Goal: Navigation & Orientation: Find specific page/section

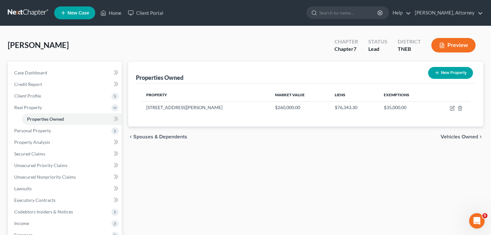
click at [30, 13] on link at bounding box center [28, 13] width 41 height 12
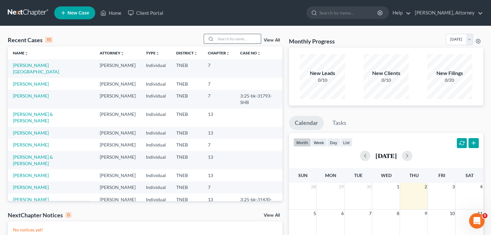
click at [231, 37] on input "search" at bounding box center [237, 38] width 45 height 9
type input "RAMIREZ"
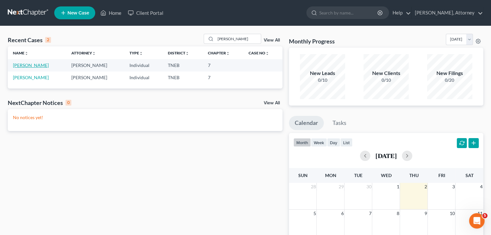
click at [37, 66] on link "[PERSON_NAME]" at bounding box center [31, 65] width 36 height 5
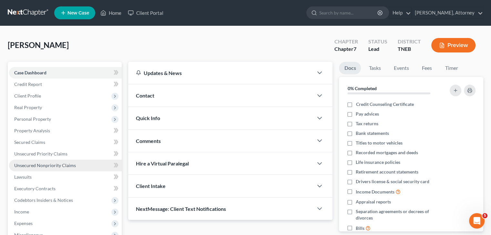
click at [38, 164] on span "Unsecured Nonpriority Claims" at bounding box center [45, 165] width 62 height 5
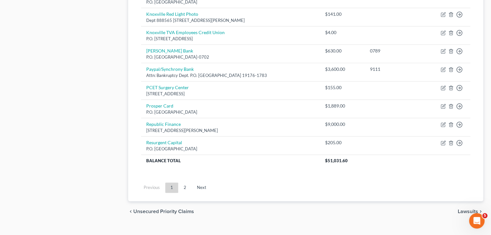
scroll to position [507, 0]
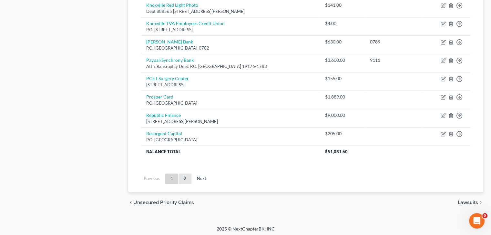
click at [185, 179] on link "2" at bounding box center [184, 179] width 13 height 10
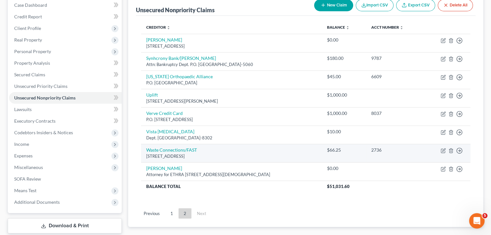
scroll to position [67, 0]
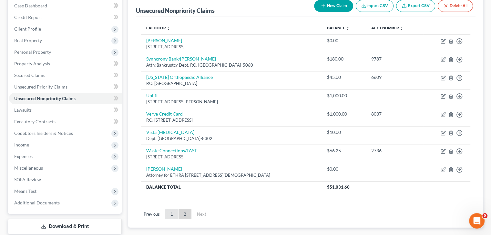
click at [171, 216] on link "1" at bounding box center [171, 214] width 13 height 10
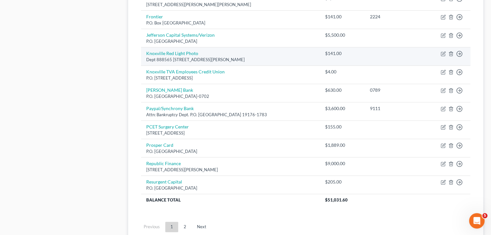
scroll to position [477, 0]
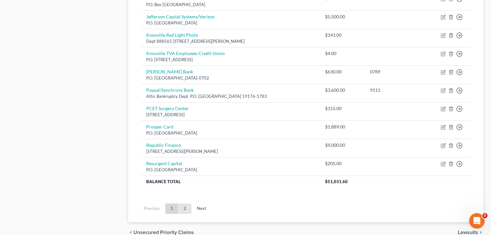
click at [186, 206] on link "2" at bounding box center [184, 209] width 13 height 10
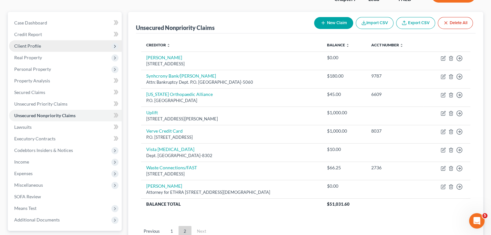
scroll to position [0, 0]
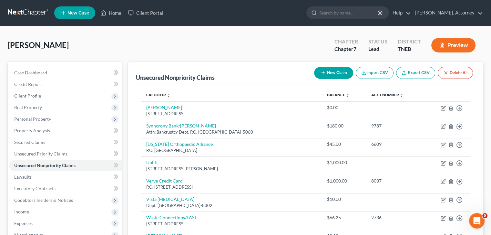
click at [23, 11] on link at bounding box center [28, 13] width 41 height 12
